Goal: Information Seeking & Learning: Learn about a topic

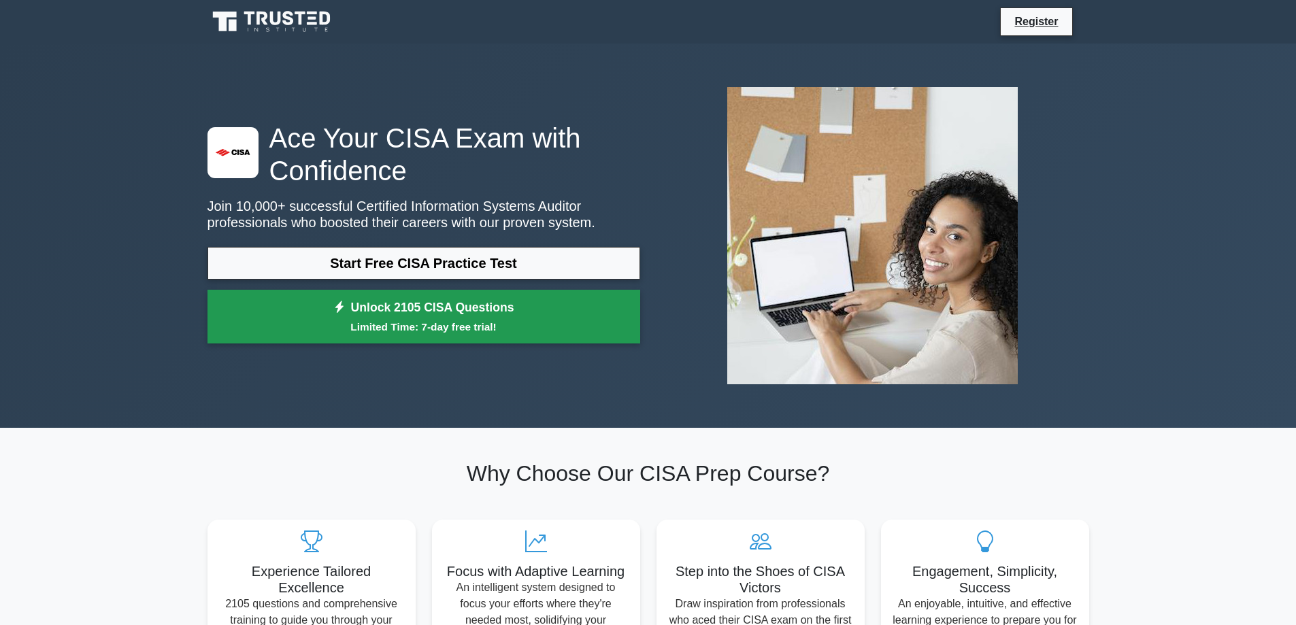
click at [401, 316] on link "Unlock 2105 CISA Questions Limited Time: 7-day free trial!" at bounding box center [424, 317] width 433 height 54
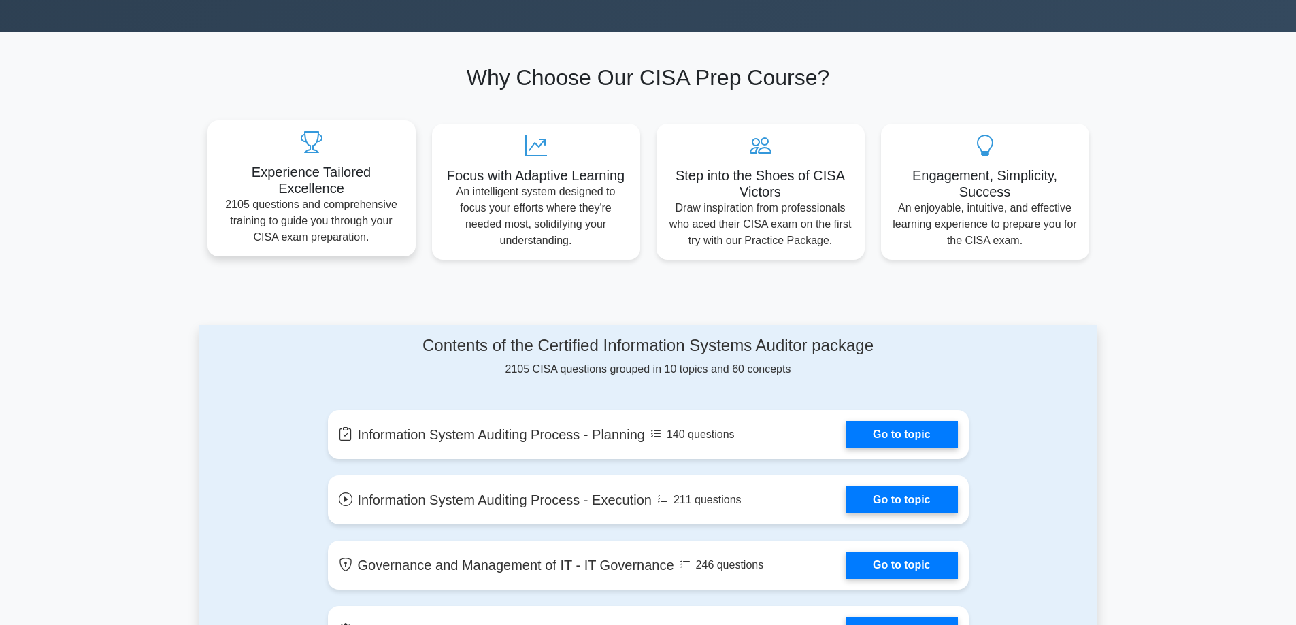
scroll to position [476, 0]
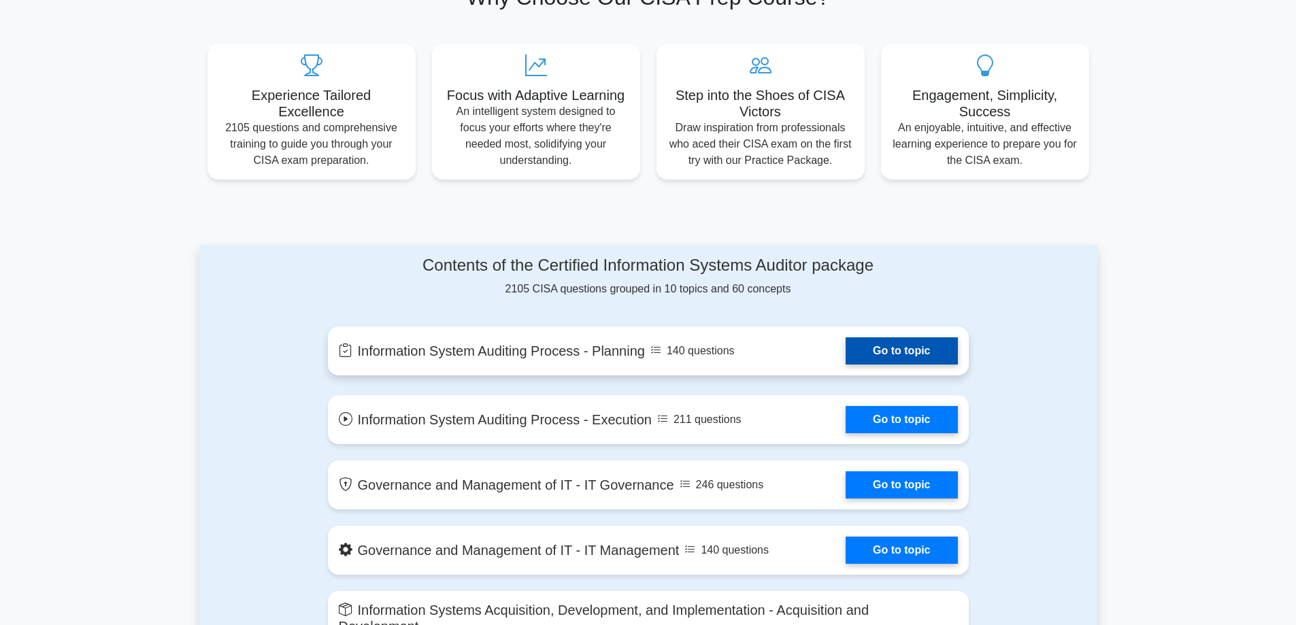
click at [896, 352] on link "Go to topic" at bounding box center [902, 351] width 112 height 27
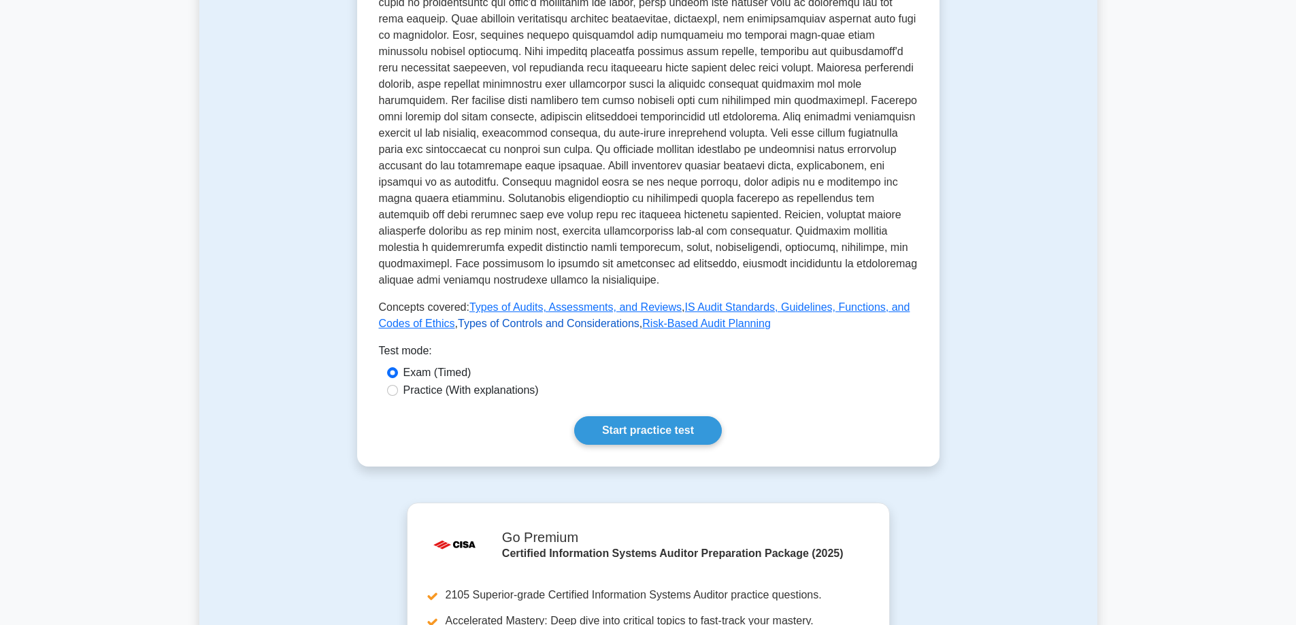
scroll to position [408, 0]
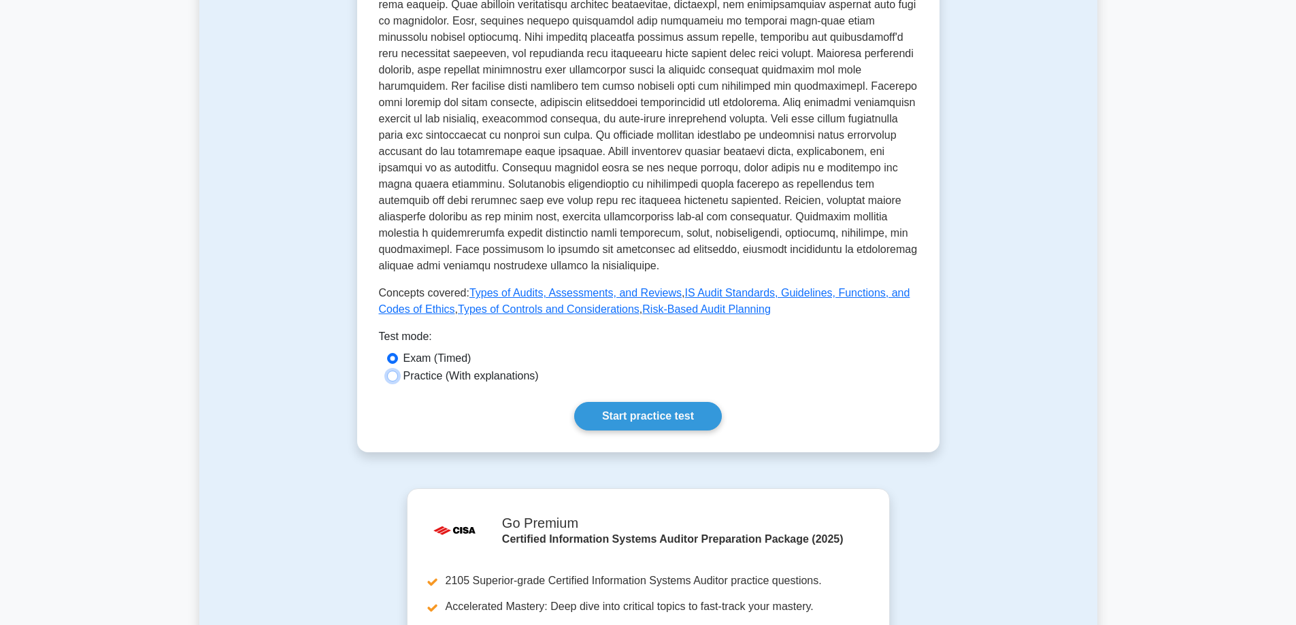
click at [389, 376] on input "Practice (With explanations)" at bounding box center [392, 376] width 11 height 11
radio input "true"
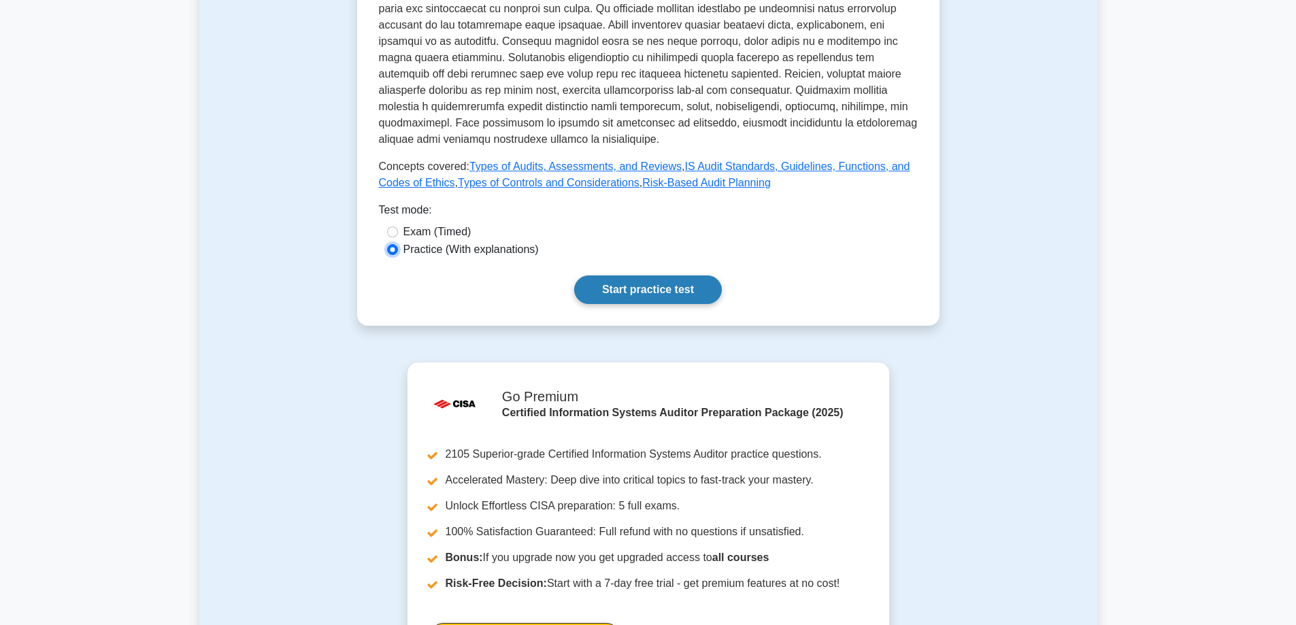
scroll to position [544, 0]
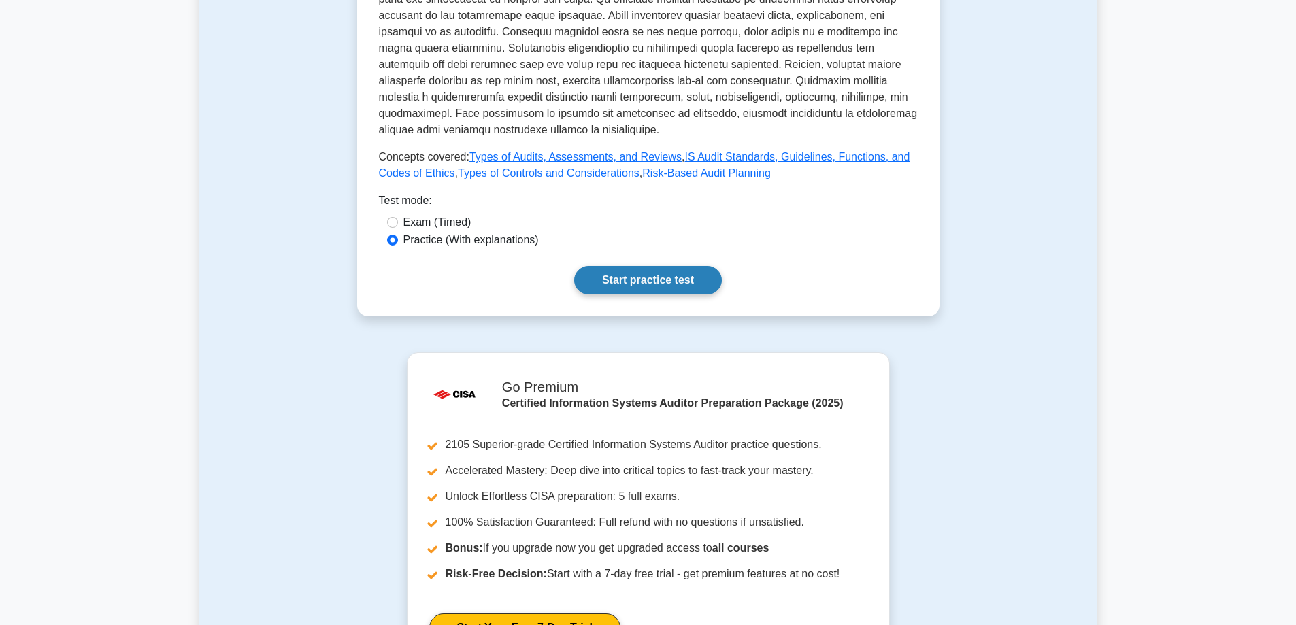
click at [664, 276] on link "Start practice test" at bounding box center [648, 280] width 148 height 29
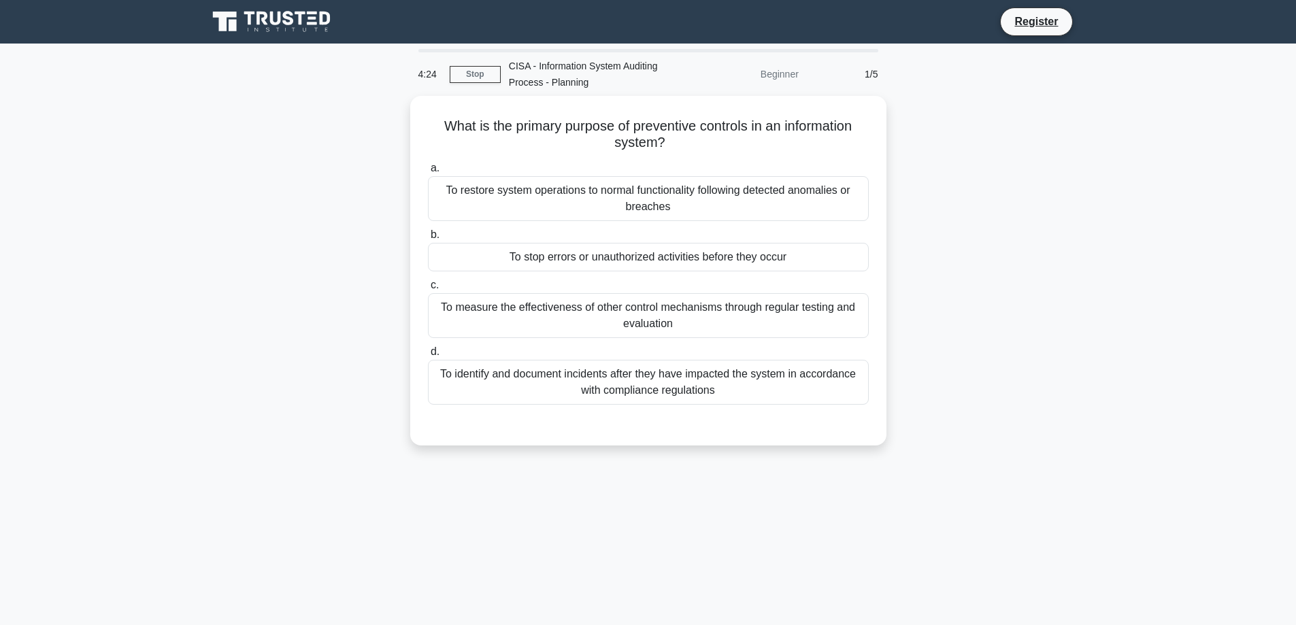
click at [91, 214] on main "4:24 Stop CISA - Information System Auditing Process - Planning Beginner 1/5 Wh…" at bounding box center [648, 389] width 1296 height 691
click at [10, 221] on main "1:04 Stop CISA - Information System Auditing Process - Planning Beginner 1/5 Wh…" at bounding box center [648, 389] width 1296 height 691
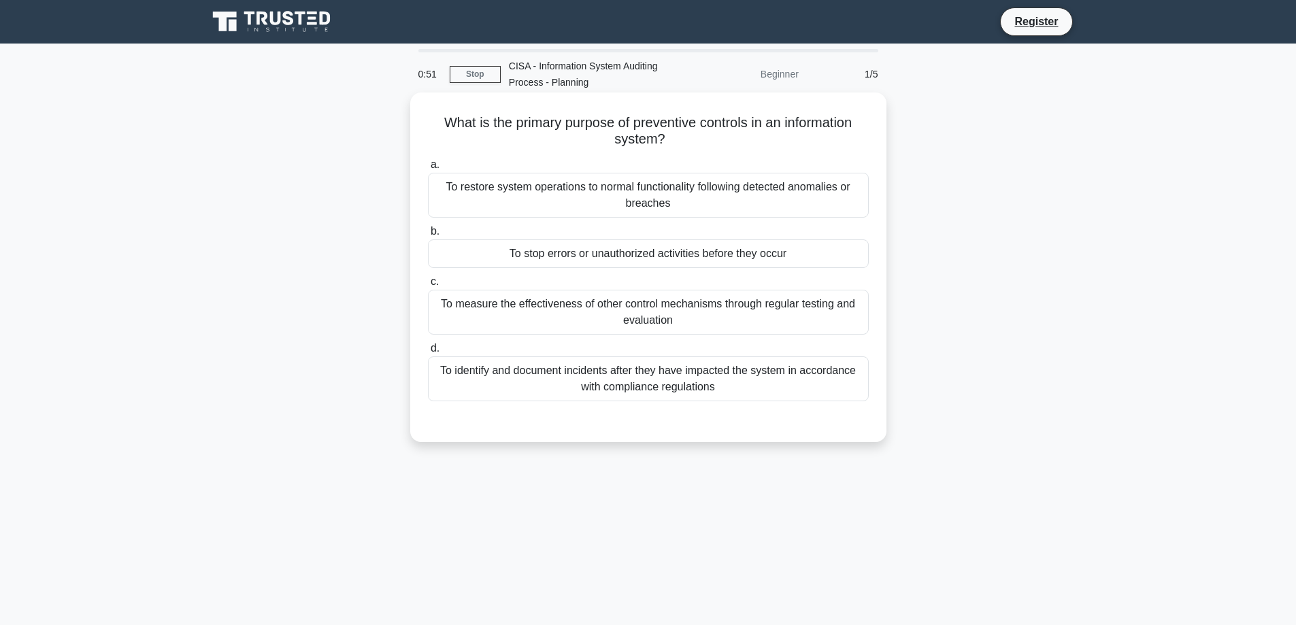
click at [551, 255] on div "To stop errors or unauthorized activities before they occur" at bounding box center [648, 254] width 441 height 29
click at [428, 236] on input "b. To stop errors or unauthorized activities before they occur" at bounding box center [428, 231] width 0 height 9
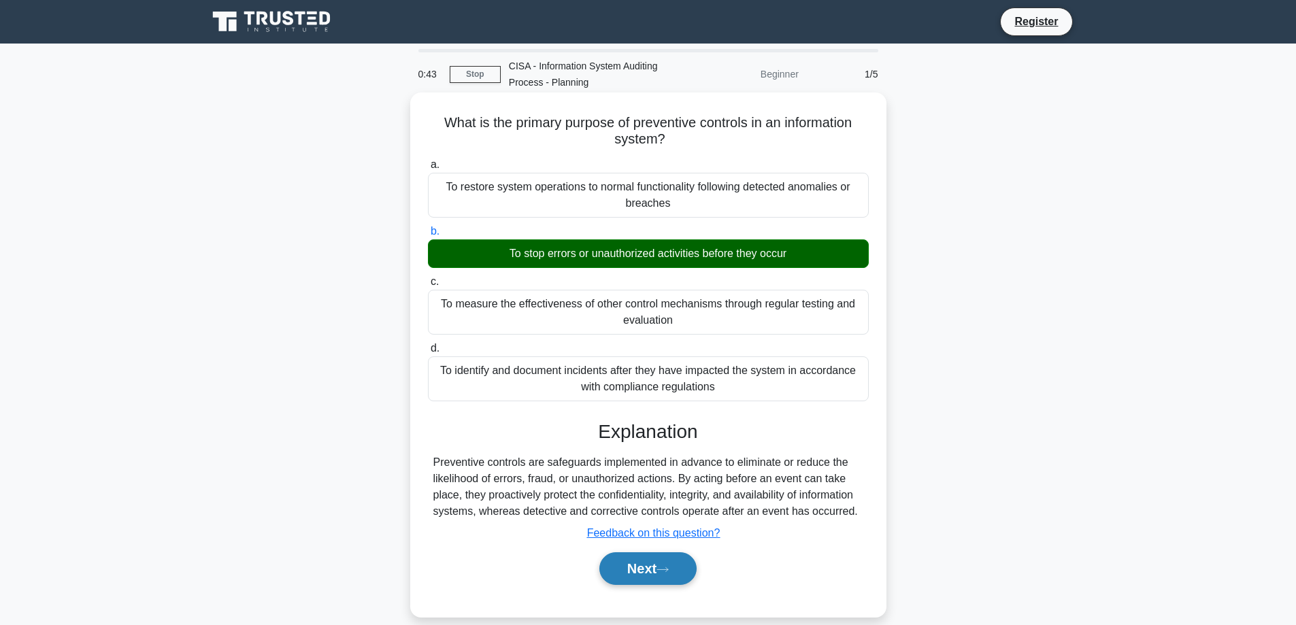
click at [655, 576] on button "Next" at bounding box center [648, 569] width 97 height 33
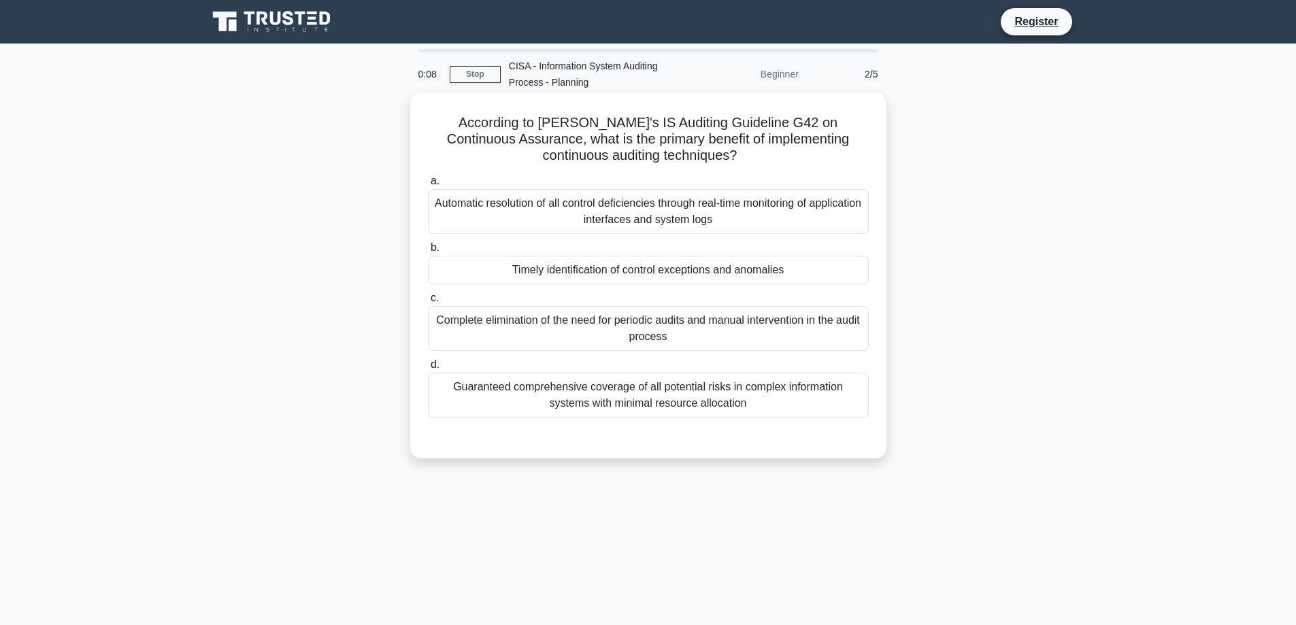
click at [662, 402] on div "Guaranteed comprehensive coverage of all potential risks in complex information…" at bounding box center [648, 395] width 441 height 45
click at [428, 370] on input "d. Guaranteed comprehensive coverage of all potential risks in complex informat…" at bounding box center [428, 365] width 0 height 9
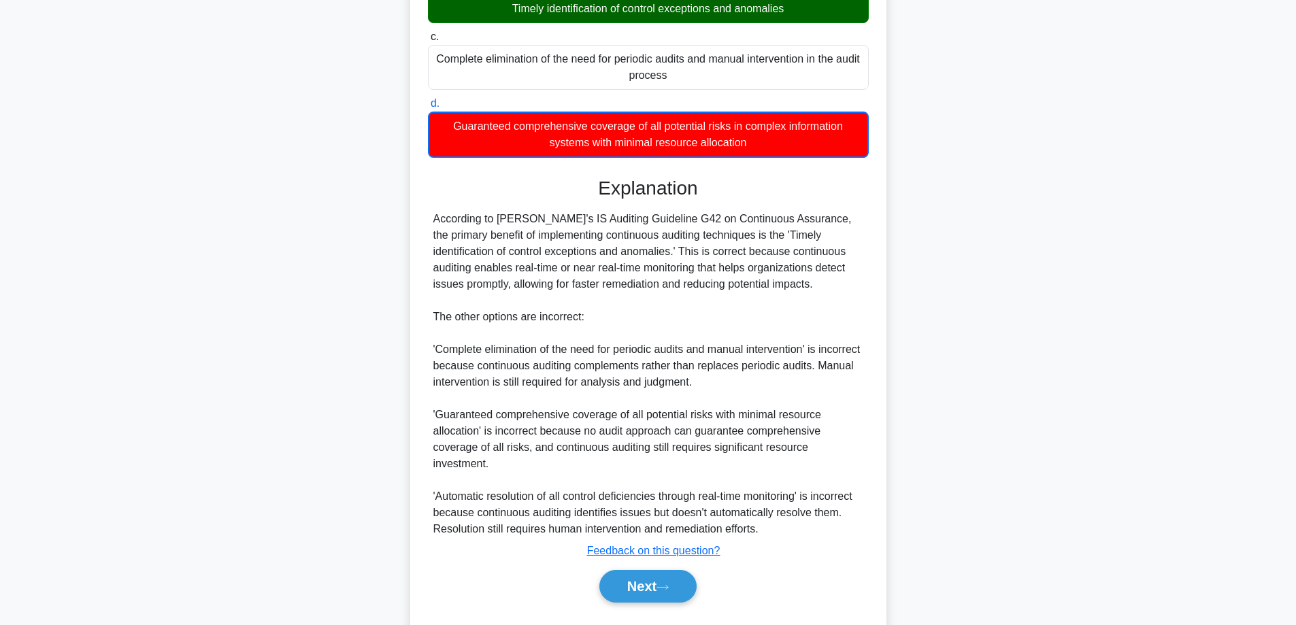
scroll to position [297, 0]
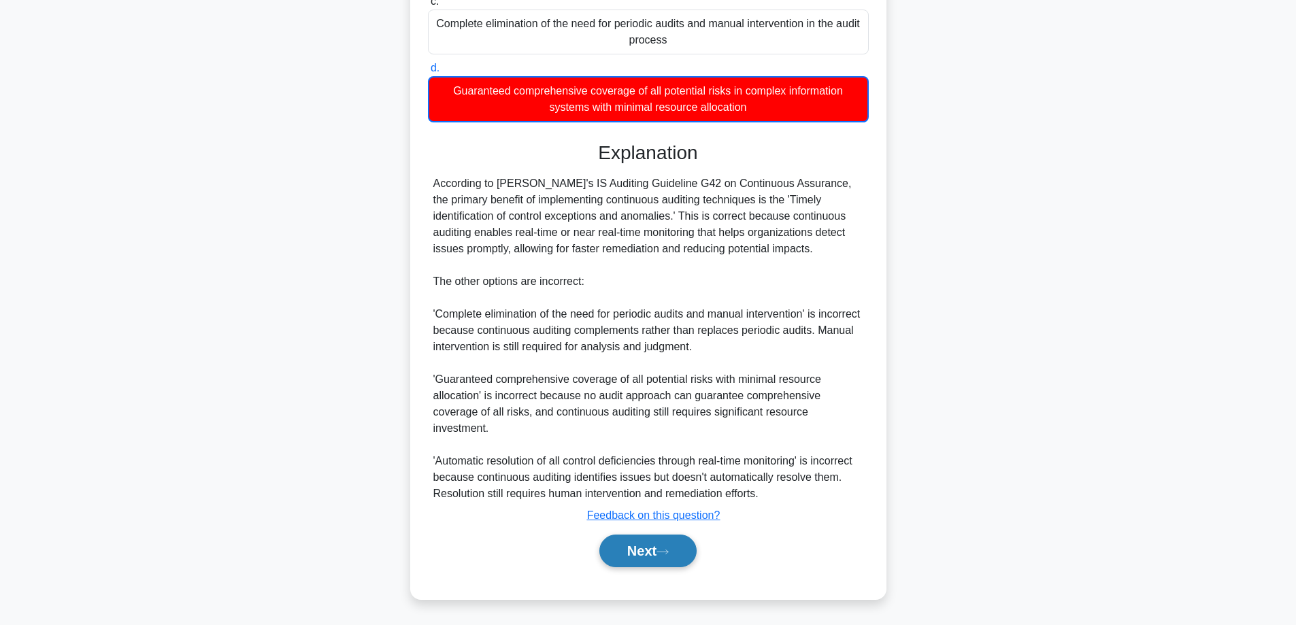
click at [645, 548] on button "Next" at bounding box center [648, 551] width 97 height 33
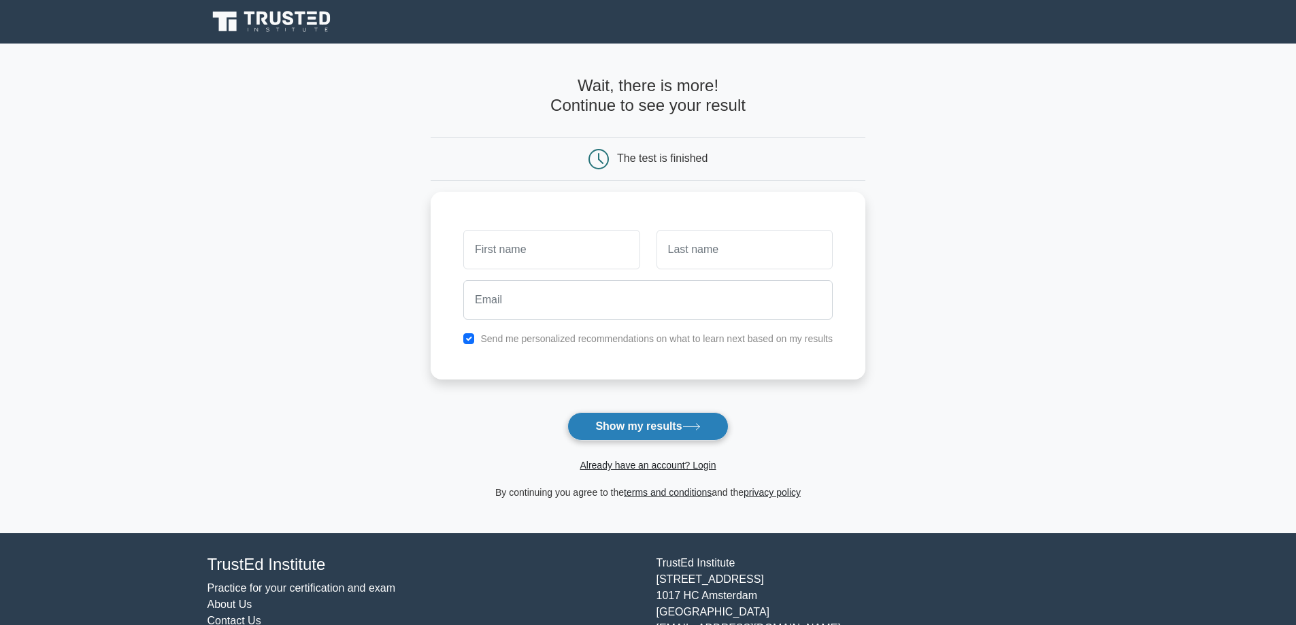
click at [653, 426] on button "Show my results" at bounding box center [648, 426] width 161 height 29
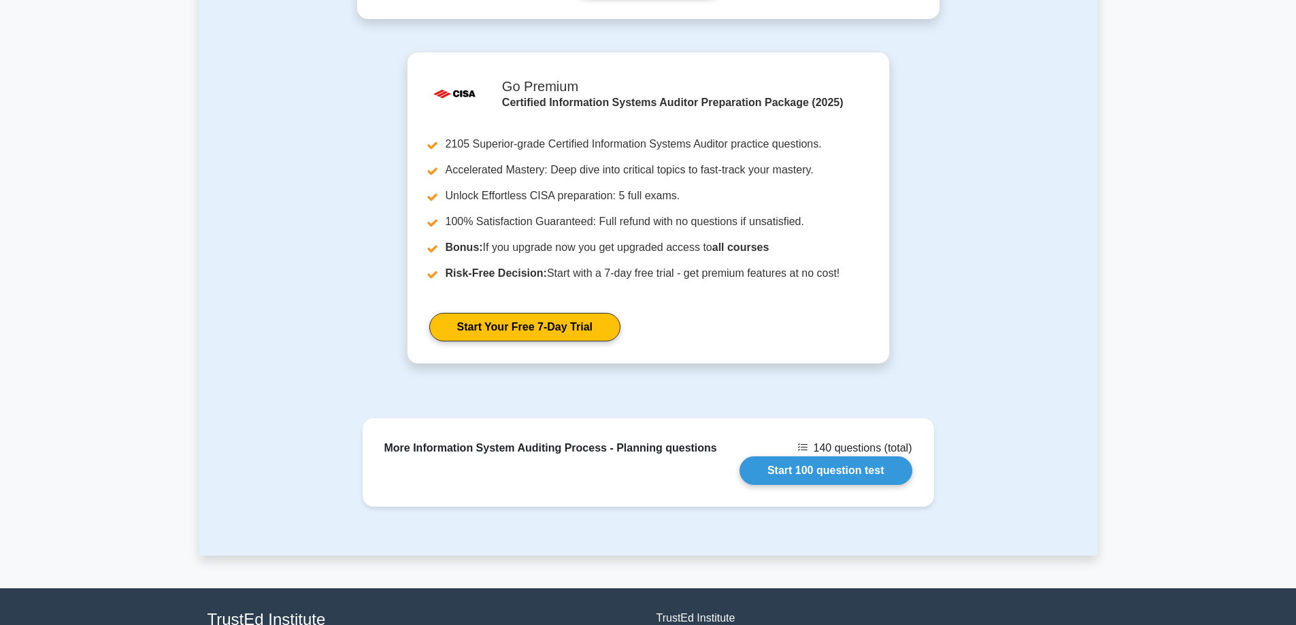
scroll to position [885, 0]
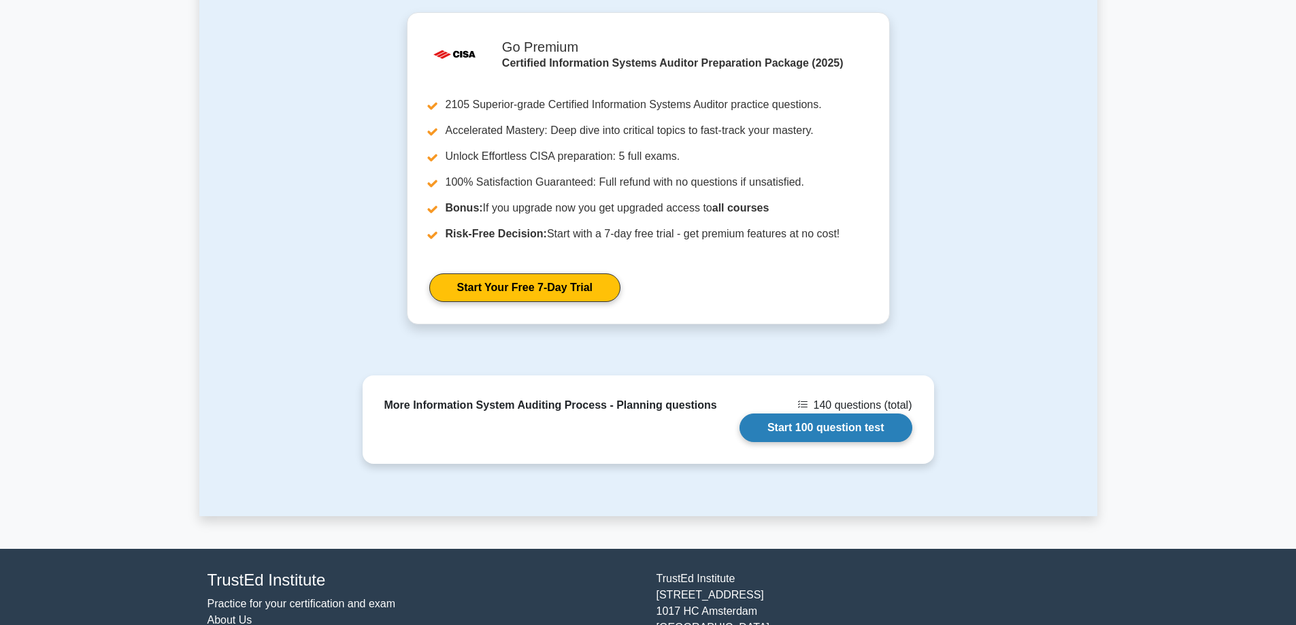
click at [823, 421] on link "Start 100 question test" at bounding box center [826, 428] width 173 height 29
